Goal: Task Accomplishment & Management: Manage account settings

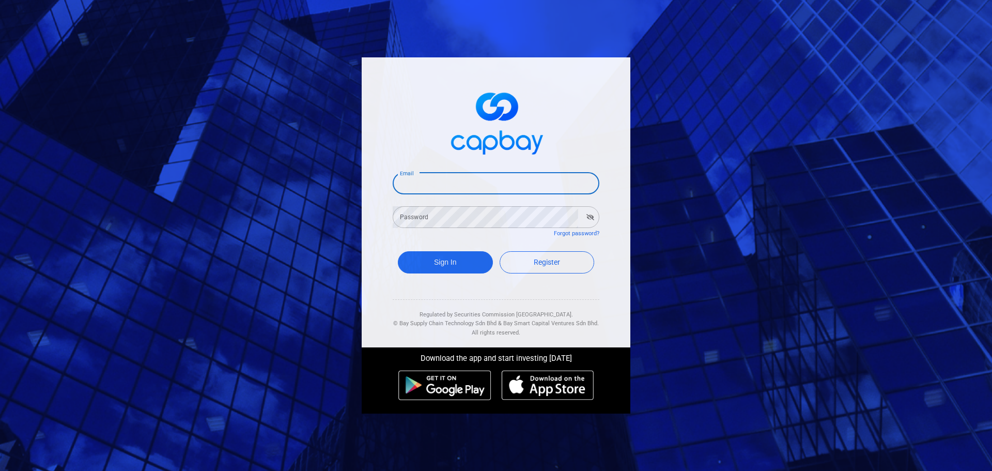
drag, startPoint x: 427, startPoint y: 183, endPoint x: 442, endPoint y: 194, distance: 19.2
click at [428, 182] on input "Email" at bounding box center [496, 184] width 207 height 22
type input "yck0131@hotmail.com"
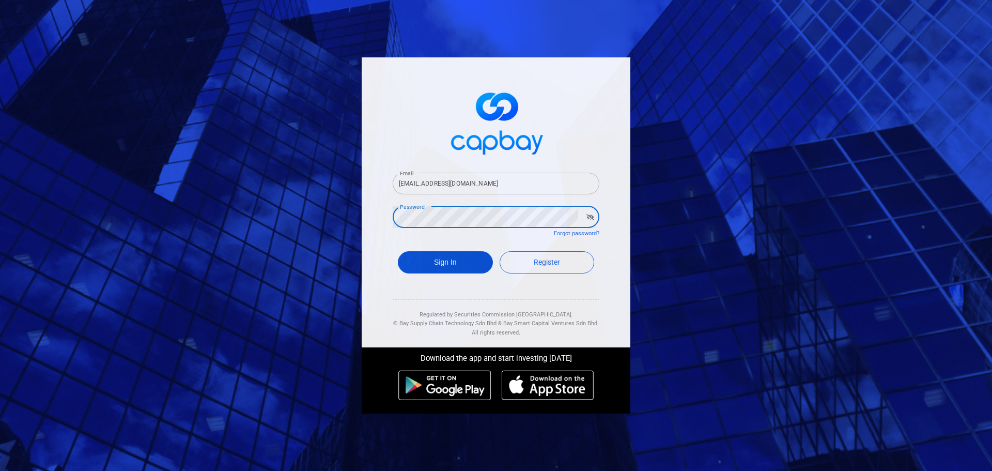
click at [445, 254] on button "Sign In" at bounding box center [445, 262] width 95 height 22
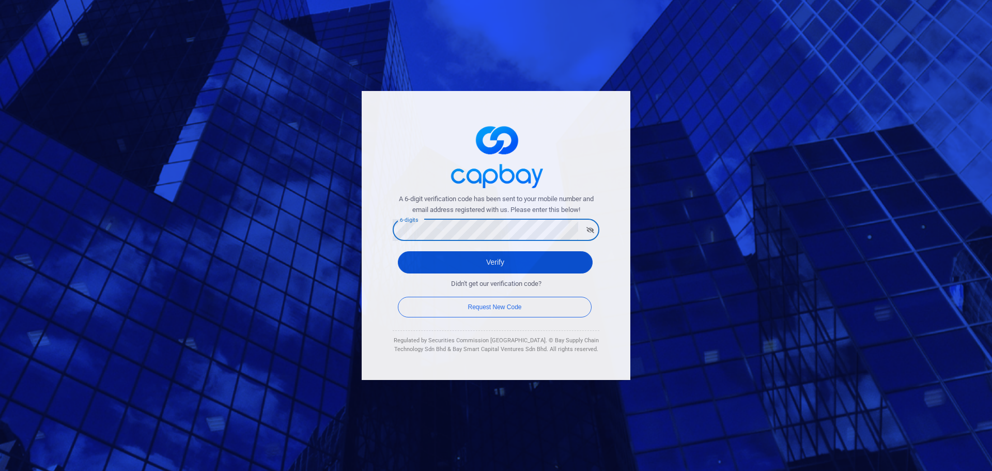
click at [471, 256] on button "Verify" at bounding box center [495, 262] width 195 height 22
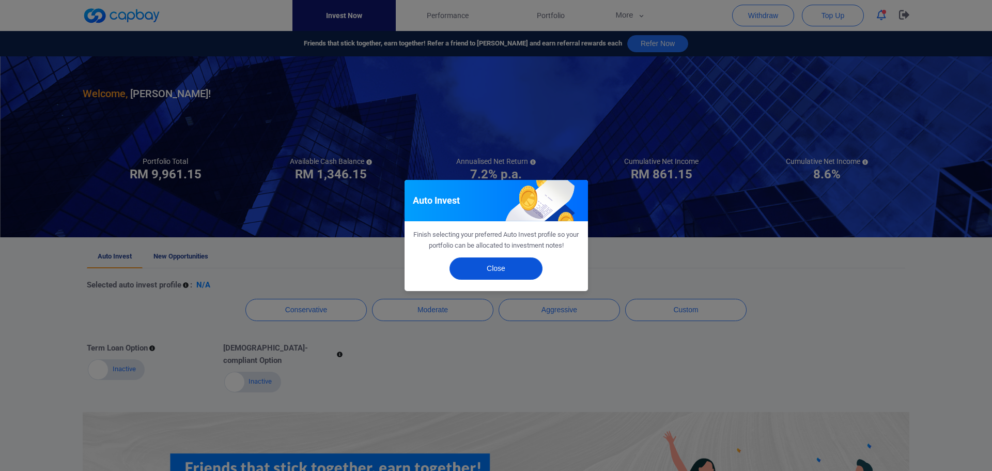
click at [499, 269] on button "Close" at bounding box center [496, 268] width 93 height 22
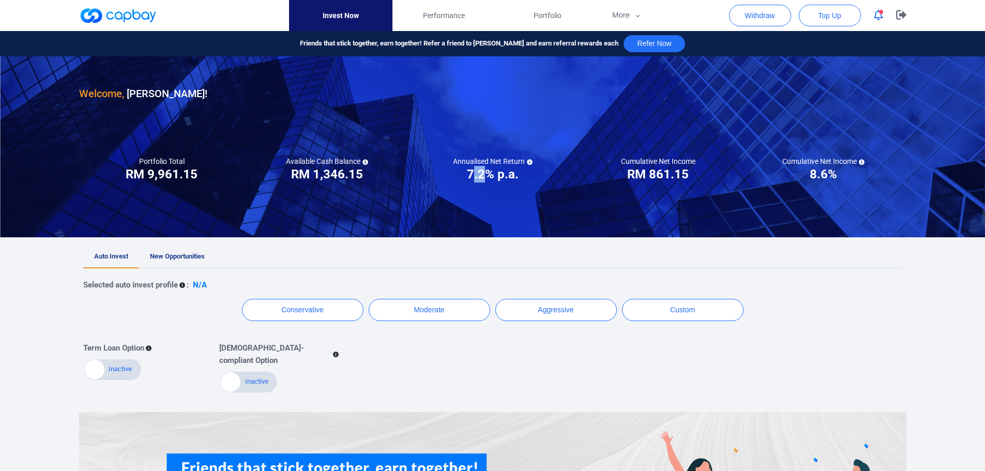
drag, startPoint x: 471, startPoint y: 175, endPoint x: 489, endPoint y: 175, distance: 18.6
click at [489, 175] on h3 "7.2% p.a." at bounding box center [493, 174] width 52 height 17
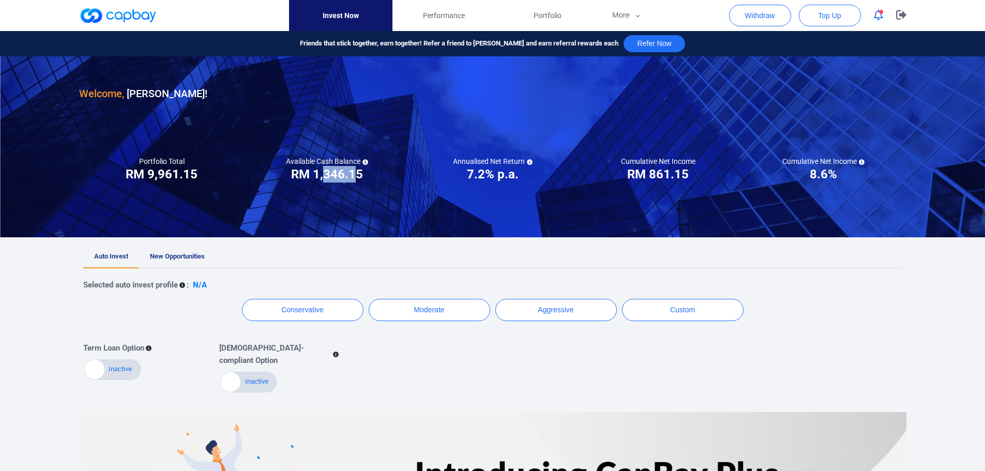
drag, startPoint x: 351, startPoint y: 176, endPoint x: 359, endPoint y: 176, distance: 7.8
click at [359, 176] on h3 "RM 1,346.15" at bounding box center [327, 174] width 72 height 17
click at [768, 8] on button "Withdraw" at bounding box center [760, 16] width 62 height 22
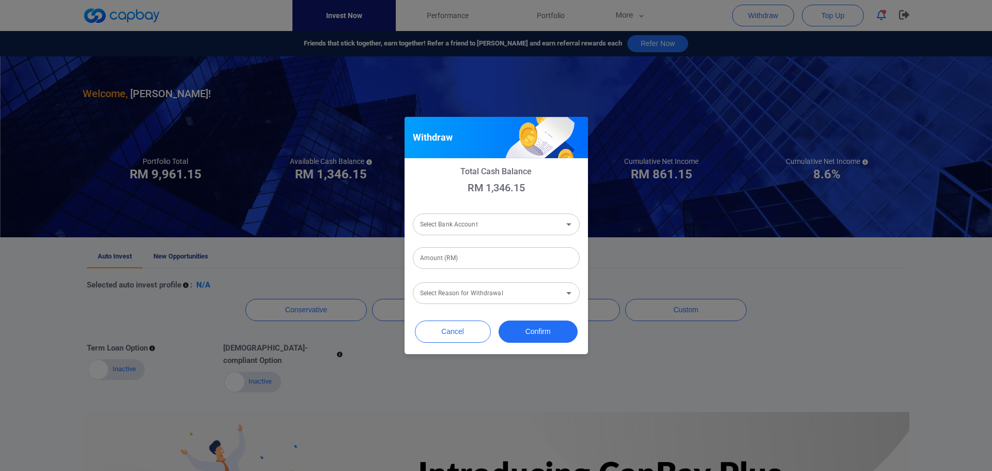
click at [520, 221] on input "Select Bank Account" at bounding box center [488, 224] width 144 height 19
click at [500, 250] on li "Hong Leong Bank Berhad [Acc No: 21450060723 - Acc Name:YONG CHUN KIT]" at bounding box center [496, 251] width 167 height 25
type input "Hong Leong Bank Berhad [Acc No: 21450060723 - Acc Name:YONG CHUN KIT]"
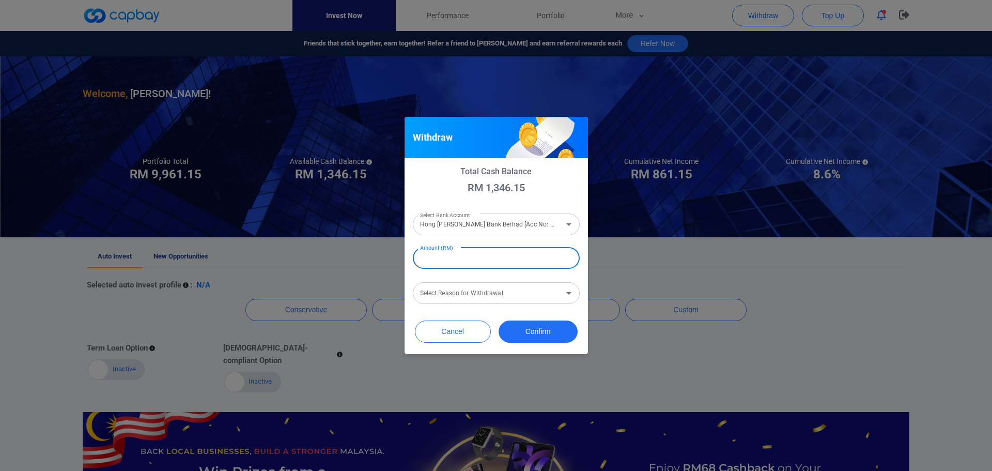
click at [489, 265] on input "Amount (RM)" at bounding box center [496, 258] width 167 height 22
type input "RM 1,300"
click at [506, 291] on input "Select Reason for Withdrawal" at bounding box center [488, 293] width 144 height 19
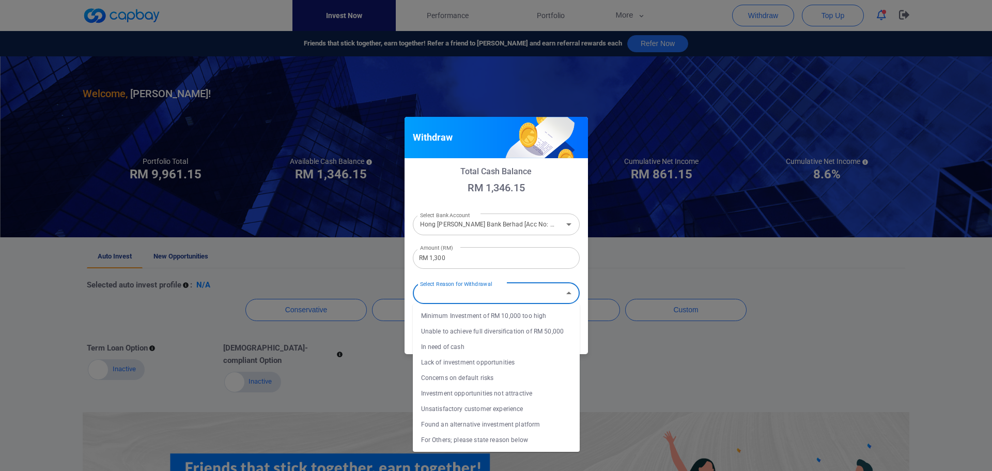
click at [503, 351] on li "In need of cash" at bounding box center [496, 347] width 167 height 16
type input "In need of cash"
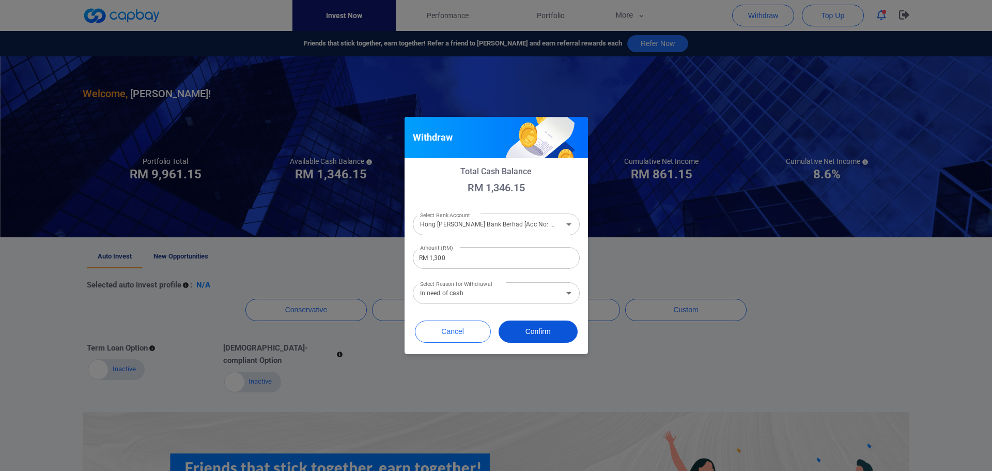
click at [536, 329] on button "Confirm" at bounding box center [538, 331] width 79 height 22
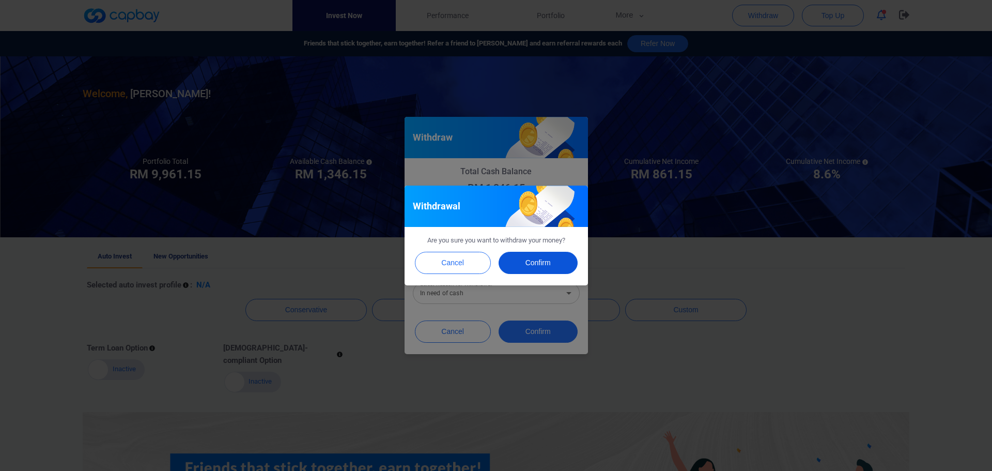
click at [542, 257] on button "Confirm" at bounding box center [538, 263] width 79 height 22
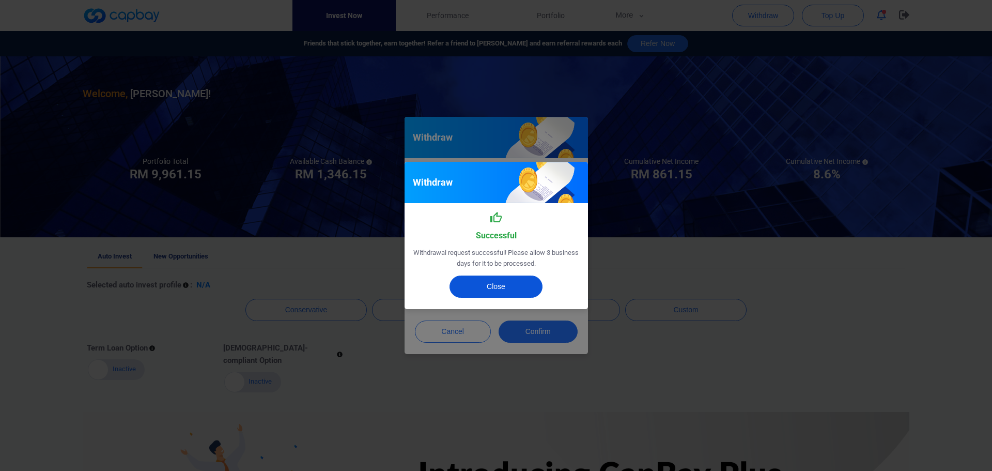
click at [516, 282] on button "Close" at bounding box center [496, 286] width 93 height 22
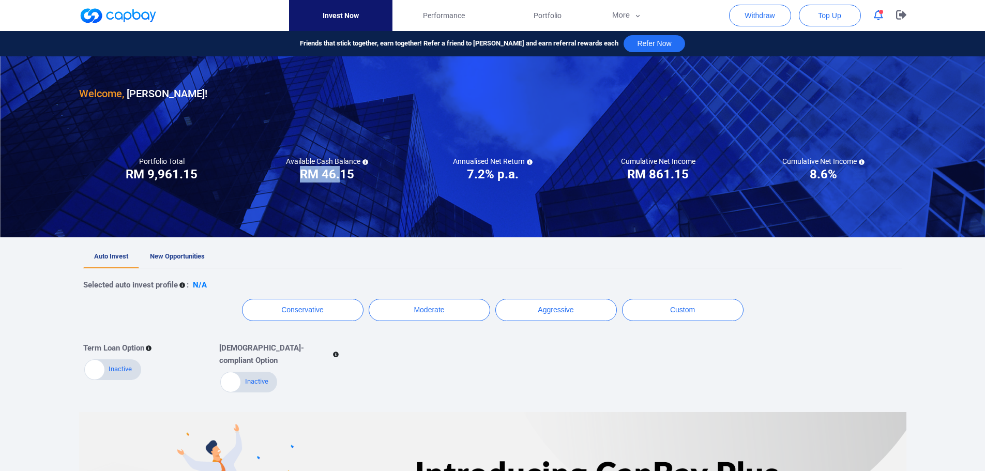
drag, startPoint x: 326, startPoint y: 175, endPoint x: 339, endPoint y: 176, distance: 12.9
click at [339, 176] on h3 "RM 46.15" at bounding box center [327, 174] width 54 height 17
click at [340, 176] on h3 "RM 46.15" at bounding box center [327, 174] width 54 height 17
